Goal: Information Seeking & Learning: Learn about a topic

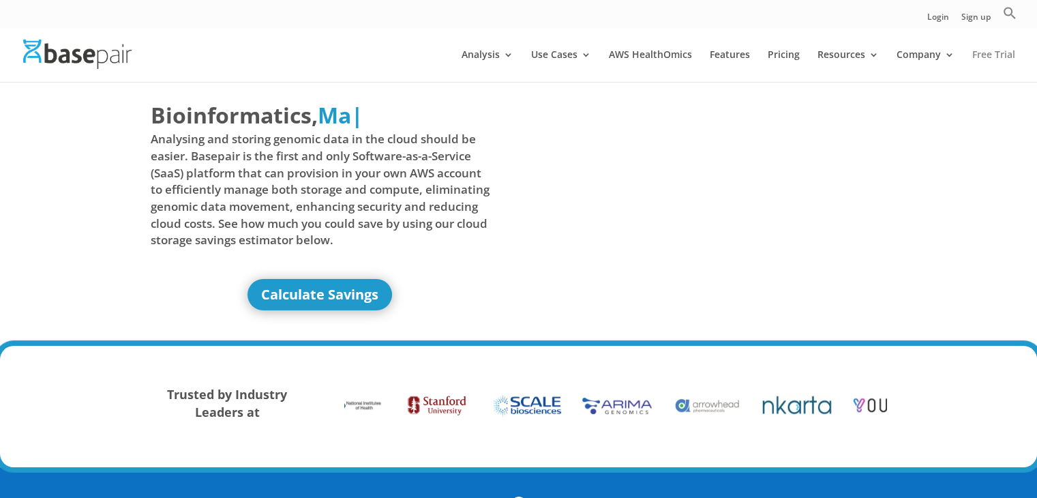
click at [980, 58] on link "Free Trial" at bounding box center [993, 66] width 43 height 32
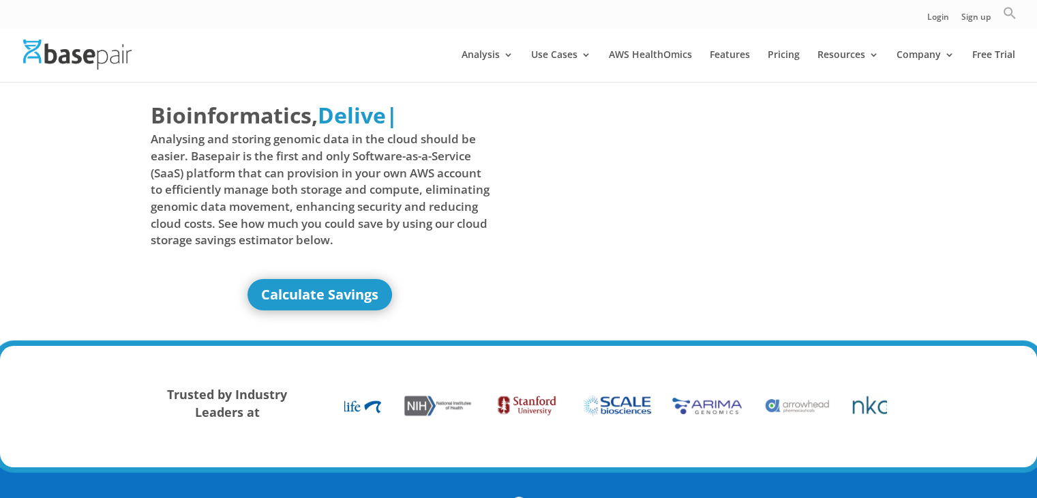
click at [1008, 16] on icon "Search" at bounding box center [1010, 13] width 14 height 14
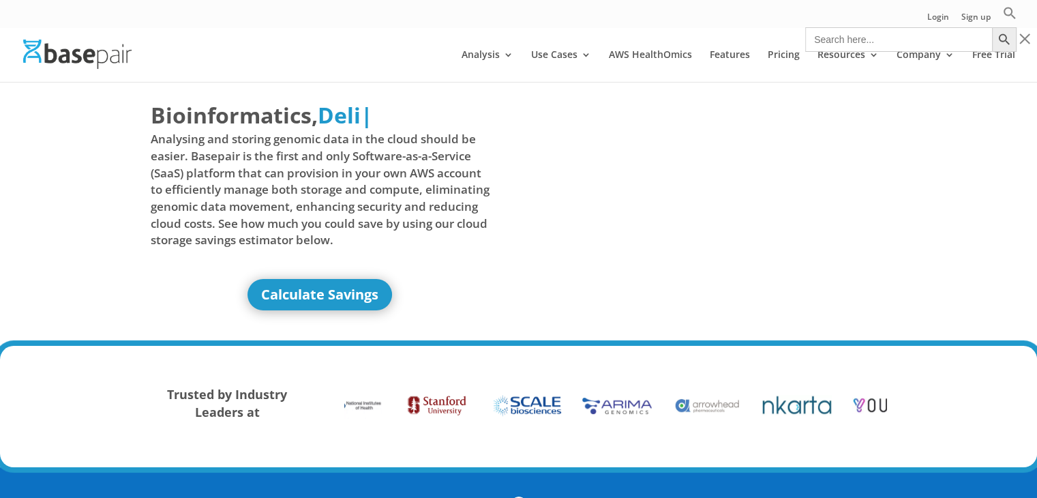
click at [909, 47] on input "Search for:" at bounding box center [898, 39] width 187 height 25
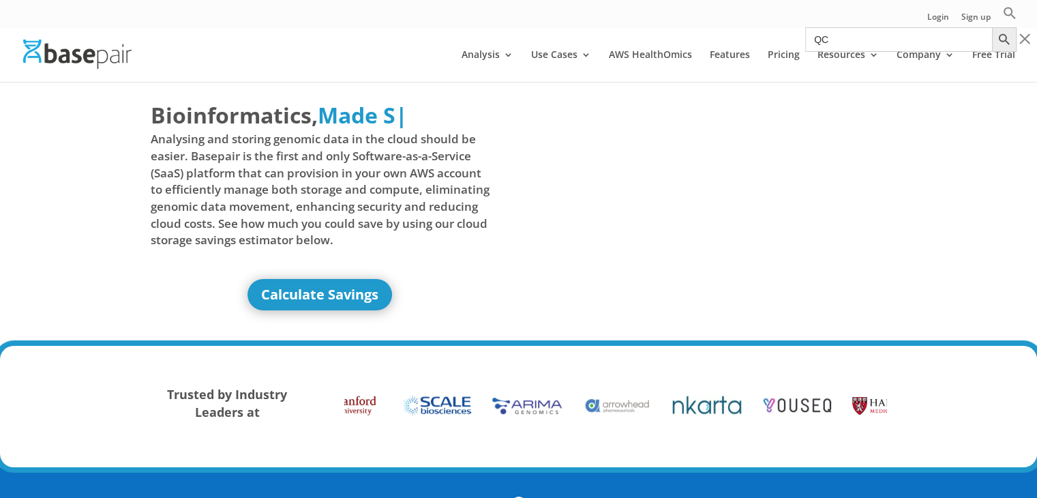
type input "QC"
click at [992, 27] on button "Search Button" at bounding box center [1004, 39] width 25 height 25
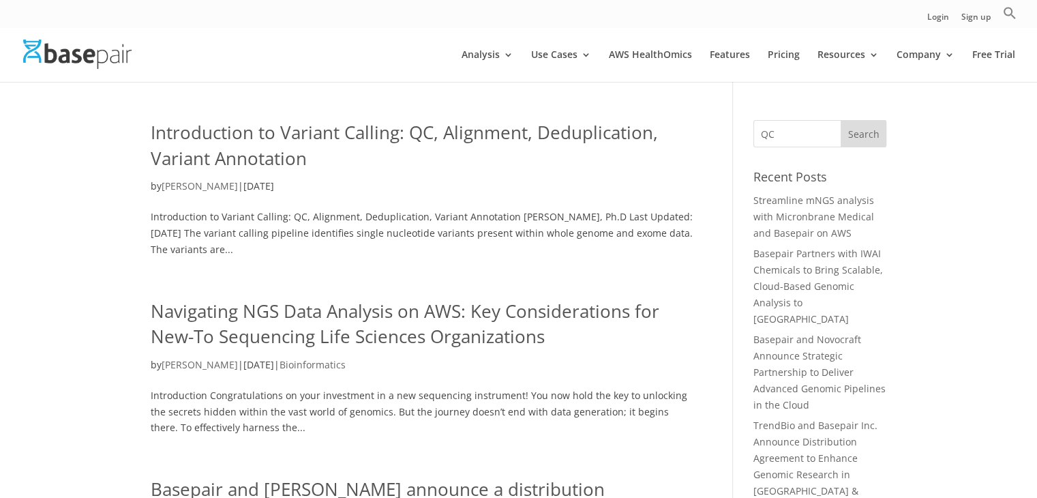
scroll to position [4, 0]
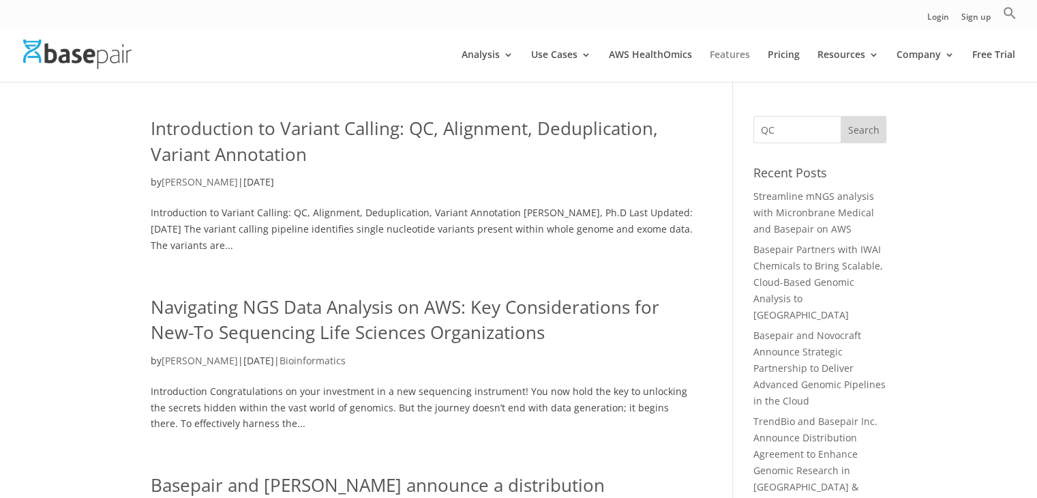
click at [742, 61] on link "Features" at bounding box center [730, 66] width 40 height 32
